Goal: Task Accomplishment & Management: Manage account settings

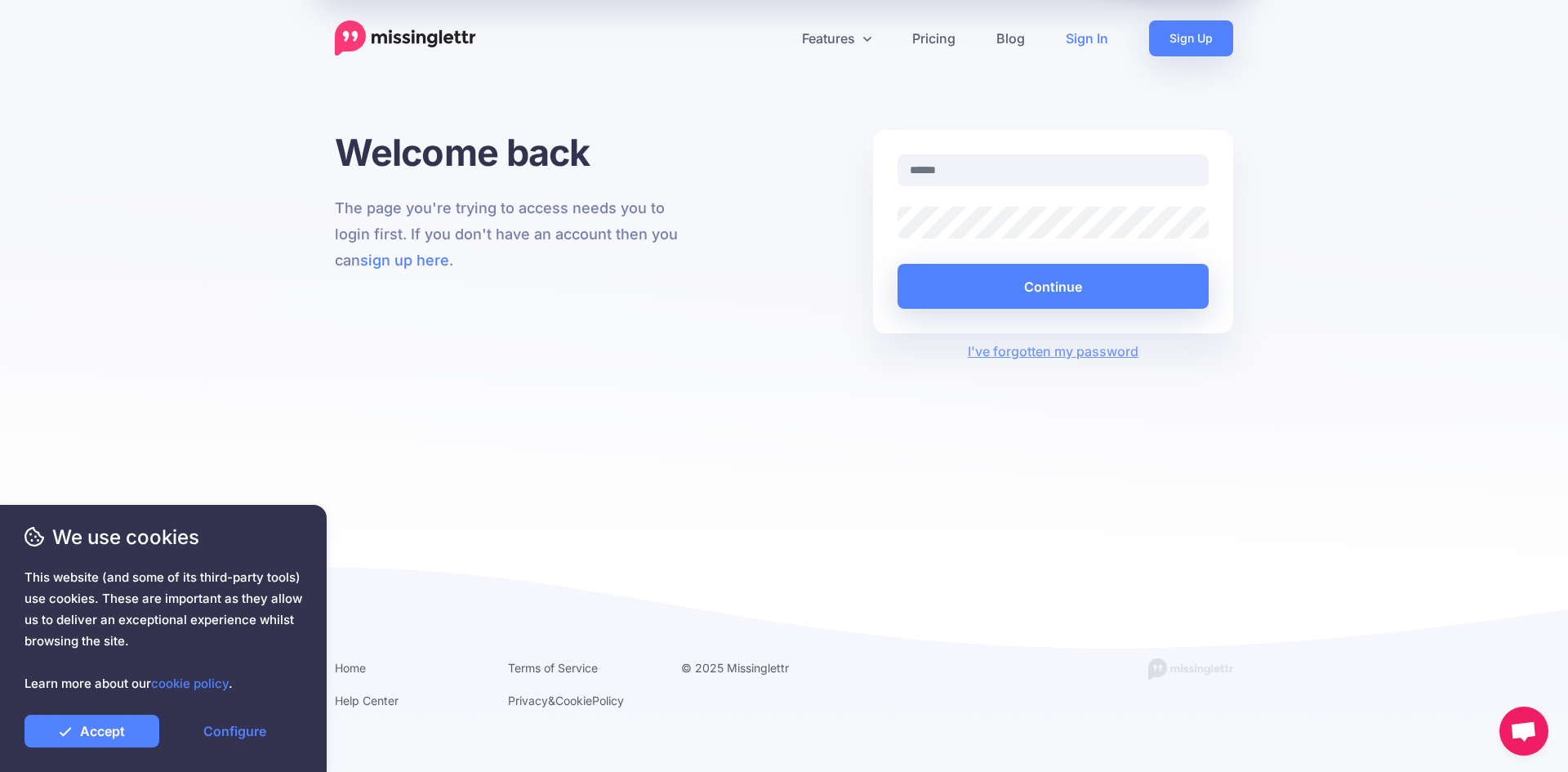
type input "**********"
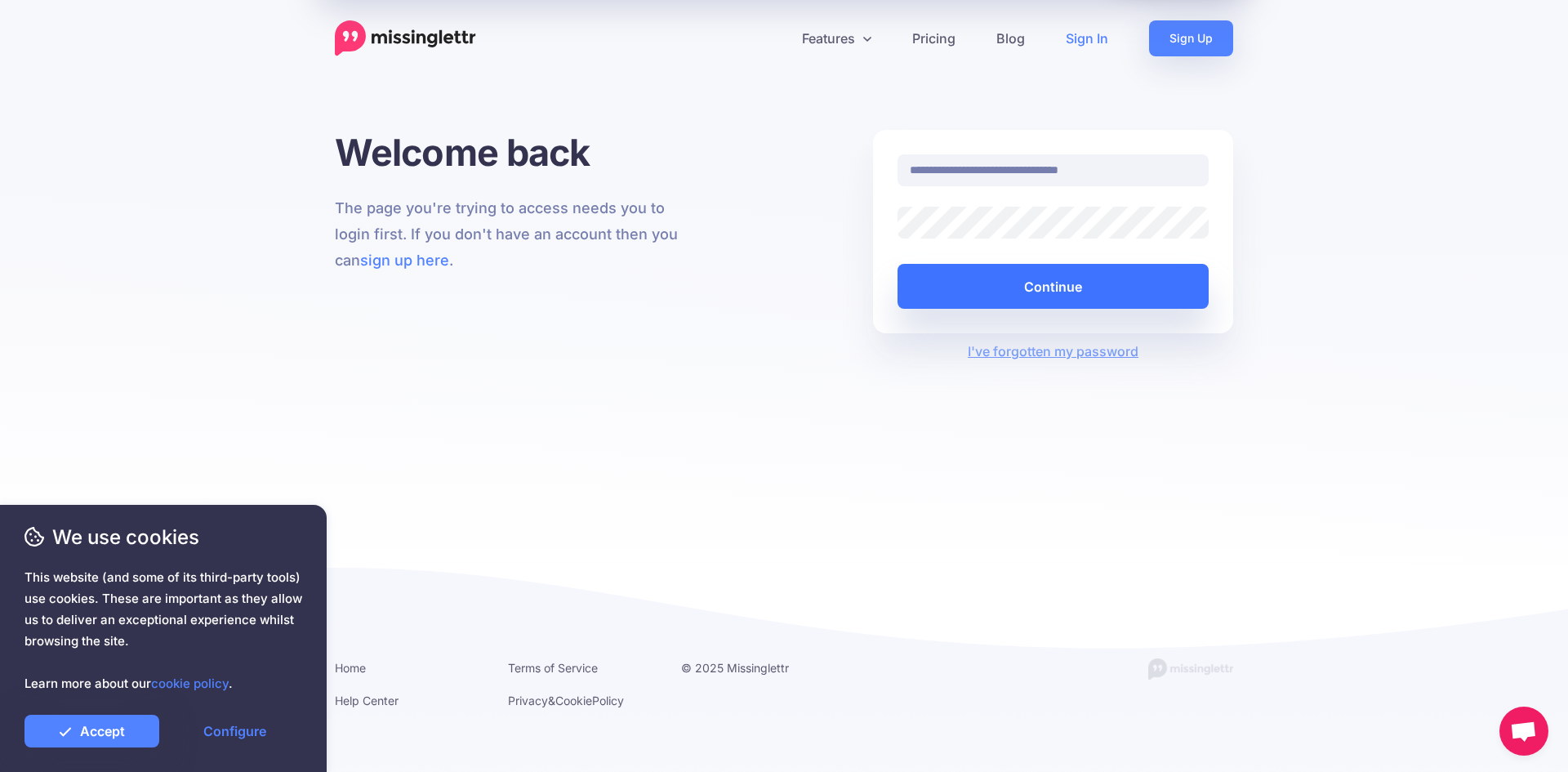
click at [1001, 288] on button "Continue" at bounding box center [1053, 286] width 311 height 45
click at [75, 705] on div at bounding box center [163, 704] width 278 height 20
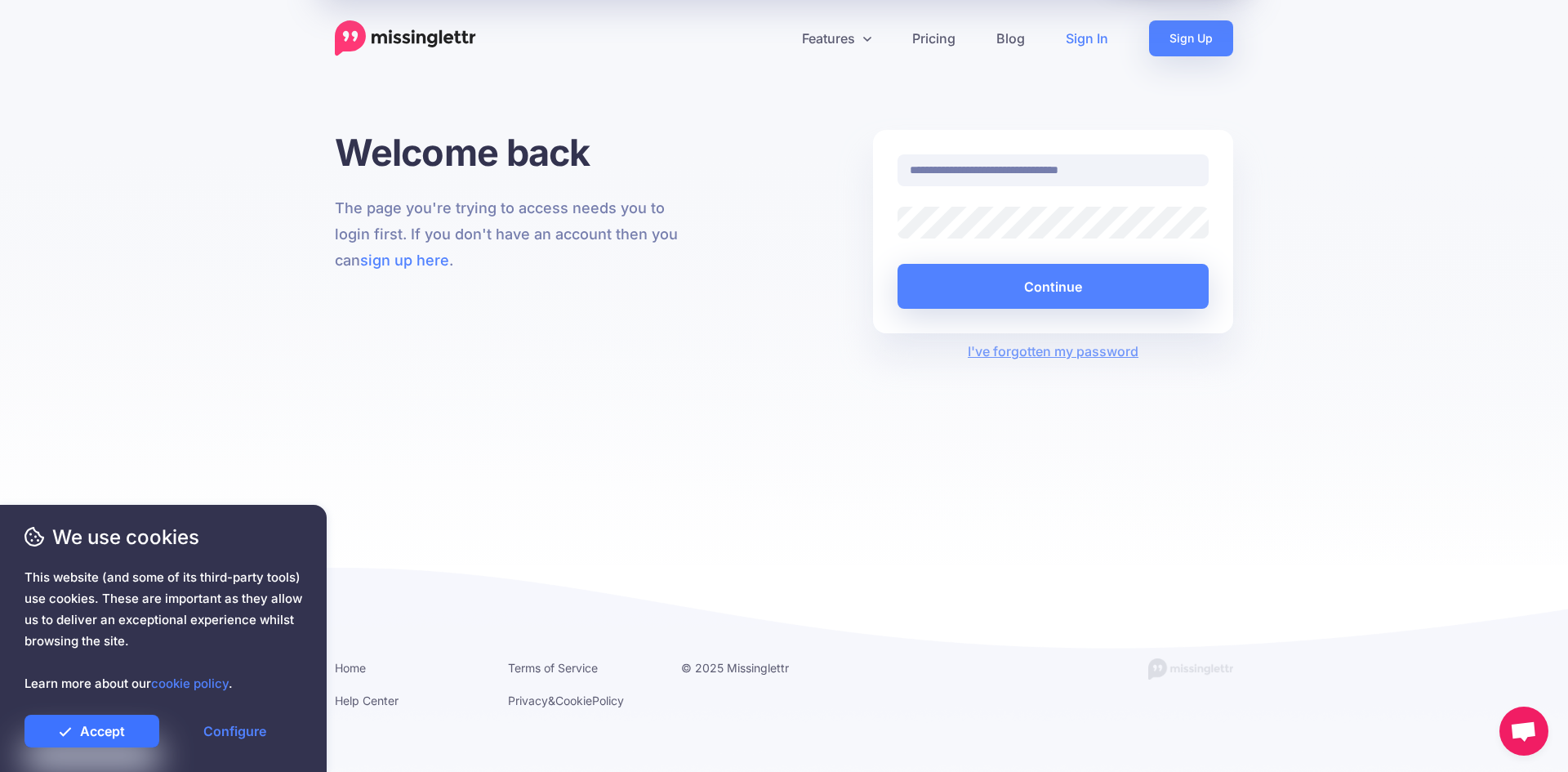
click at [75, 726] on link "Accept" at bounding box center [91, 731] width 135 height 33
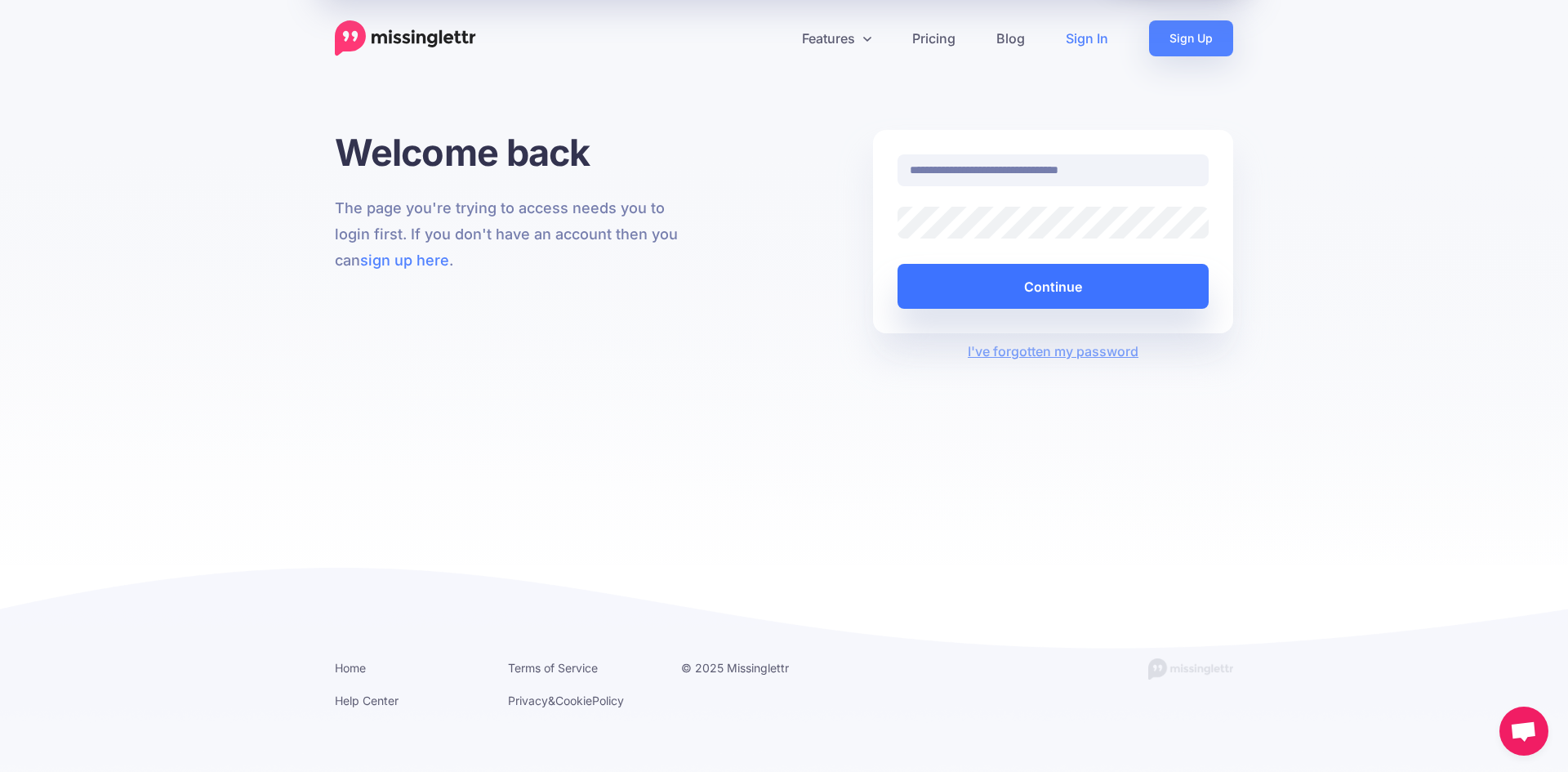
click at [1061, 274] on button "Continue" at bounding box center [1053, 286] width 311 height 45
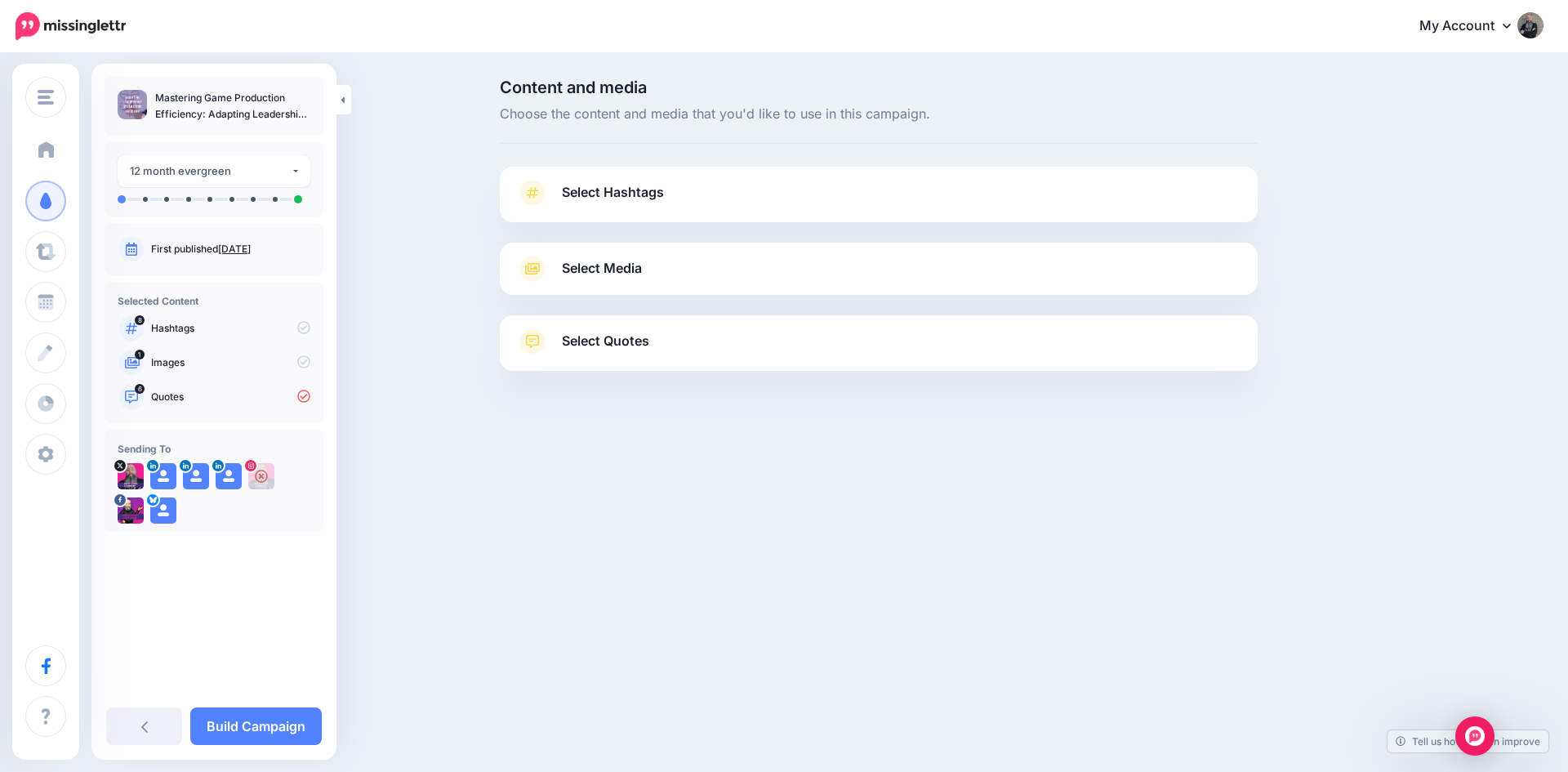
click at [85, 151] on span "Dashboard" at bounding box center [95, 150] width 62 height 14
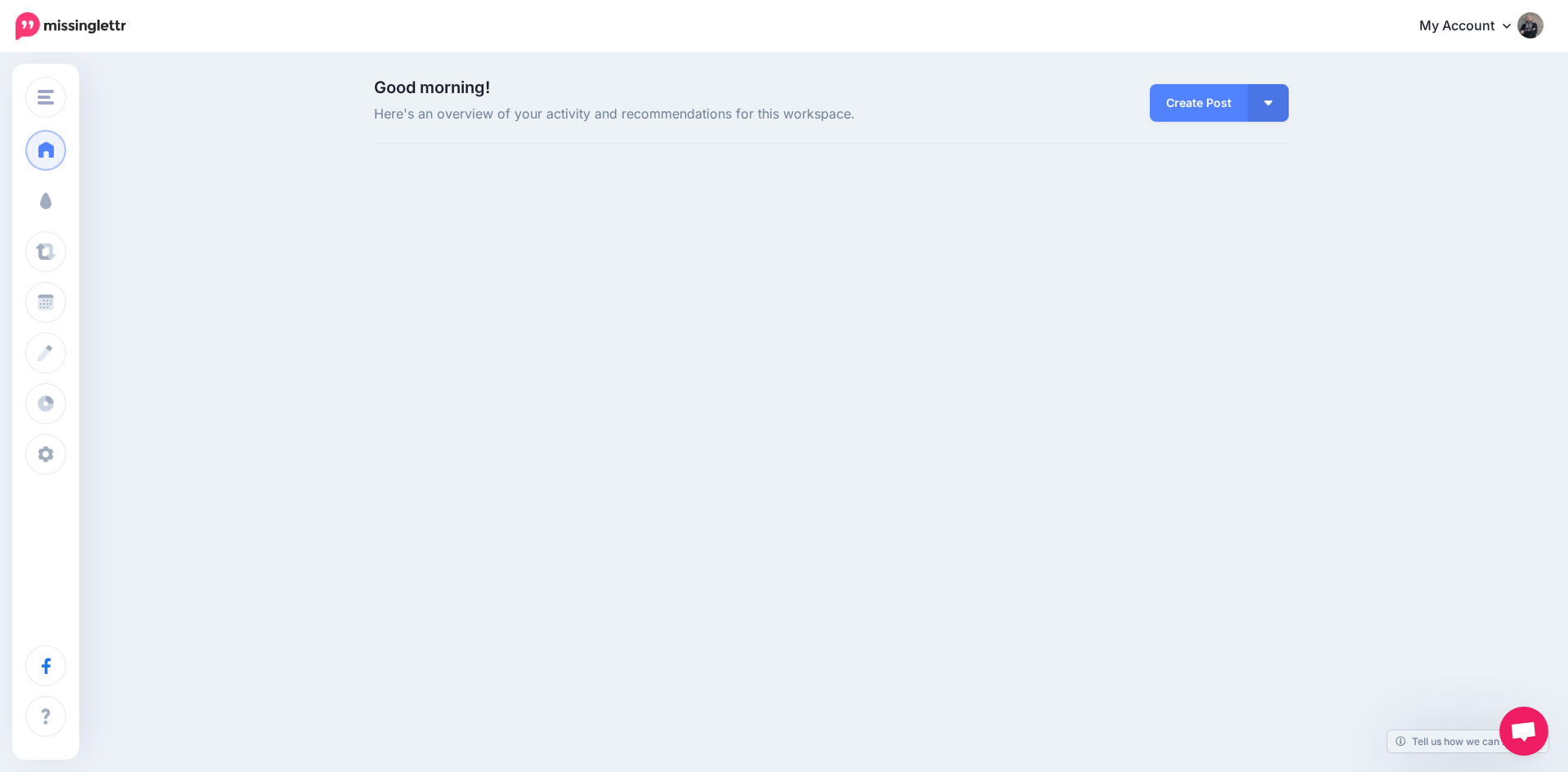
click at [66, 187] on link "Campaigns" at bounding box center [46, 201] width 41 height 41
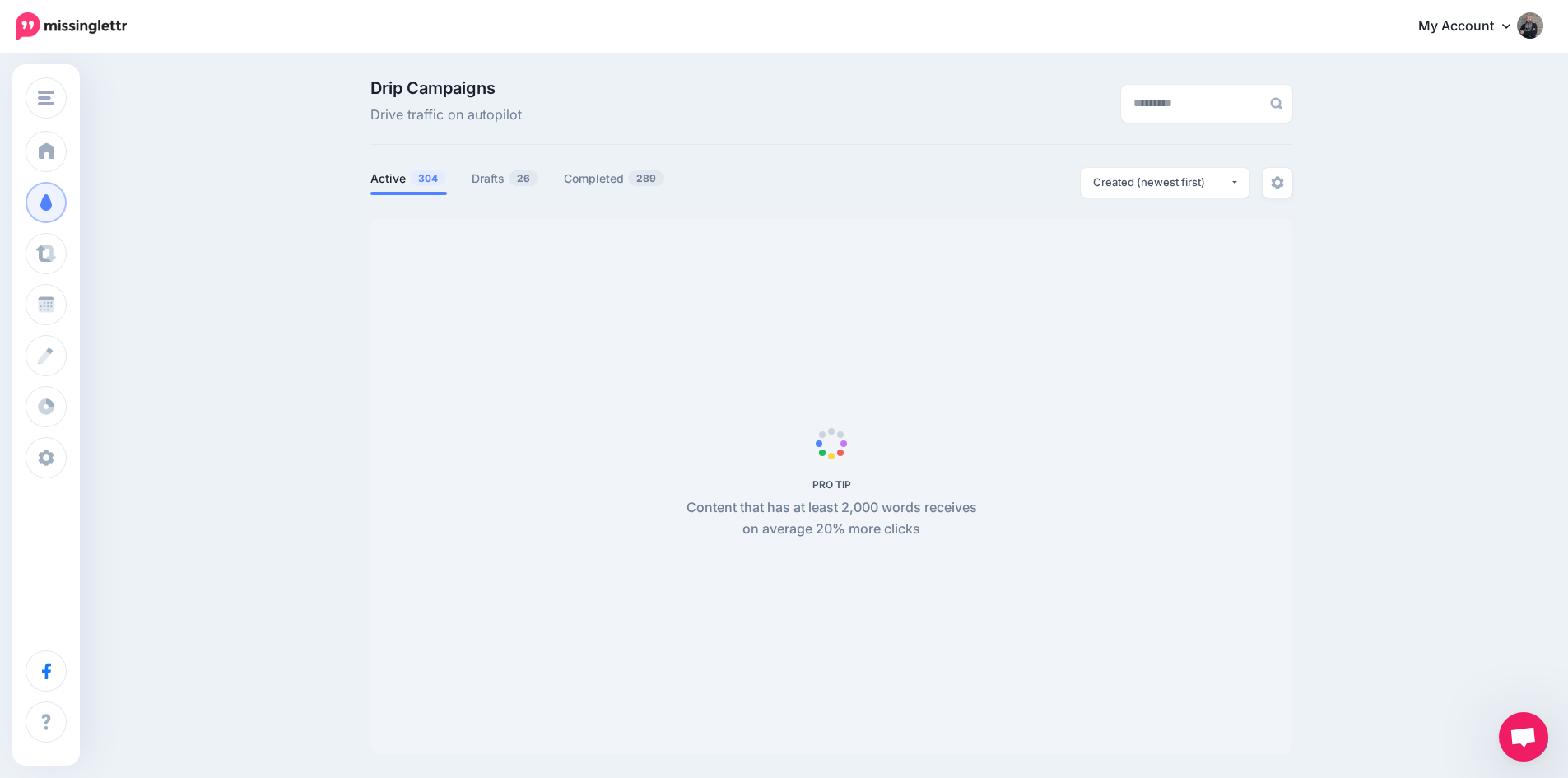
click at [502, 183] on link "Drafts 26" at bounding box center [505, 178] width 68 height 20
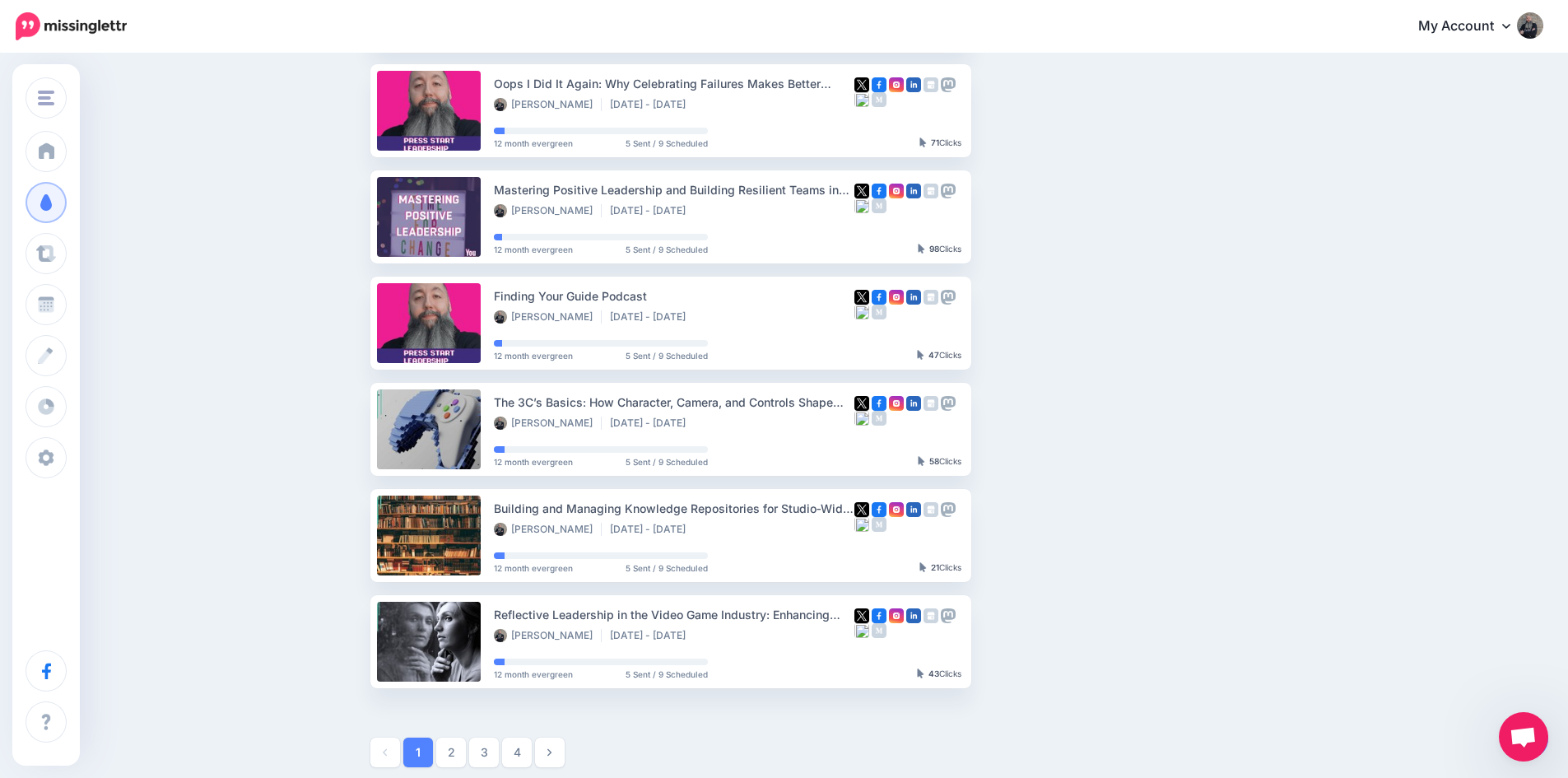
scroll to position [733, 0]
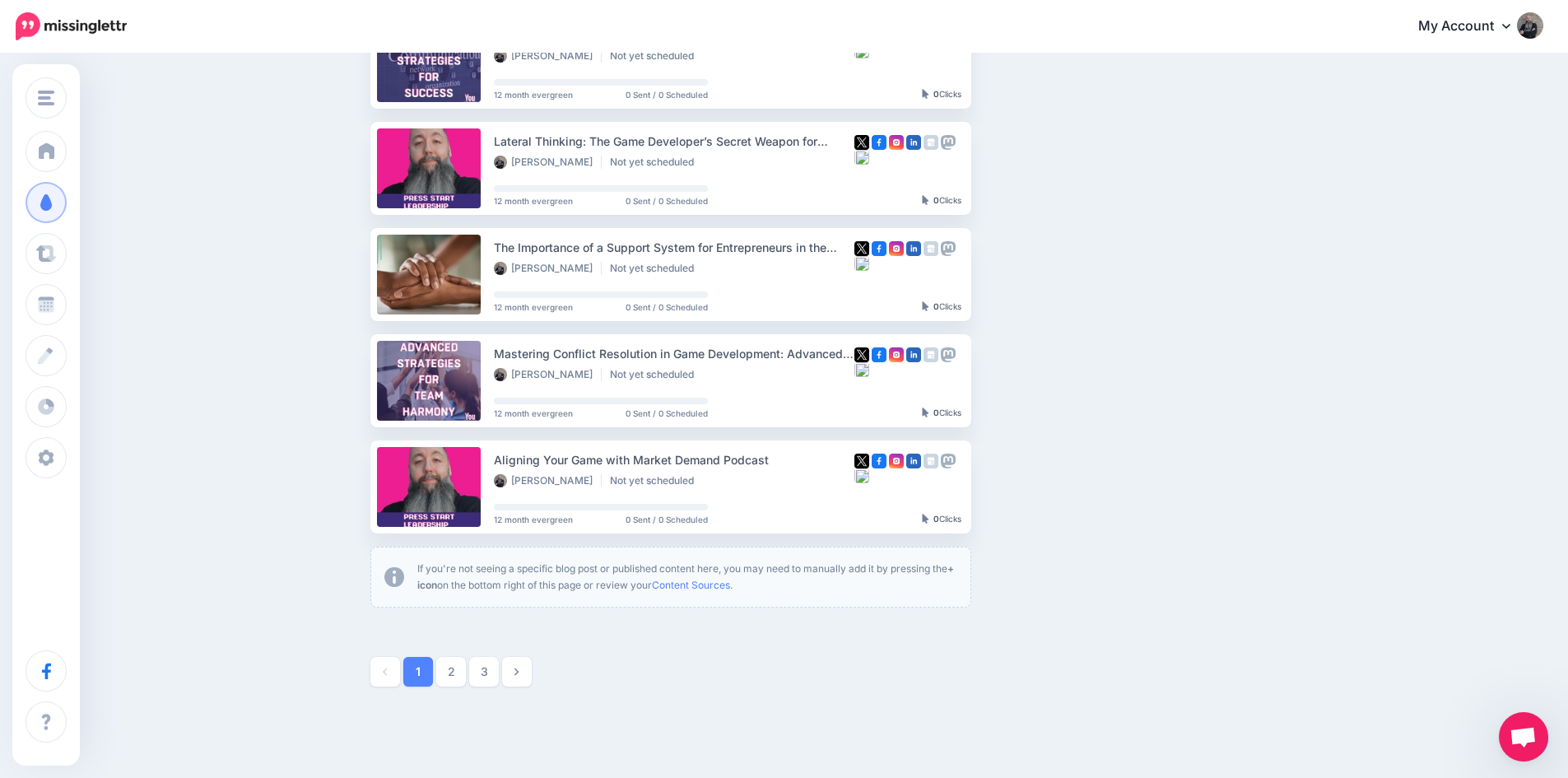
click at [518, 600] on li "If you're not seeing a specific blog post or published content here, you may ne…" at bounding box center [670, 576] width 601 height 61
